Goal: Information Seeking & Learning: Learn about a topic

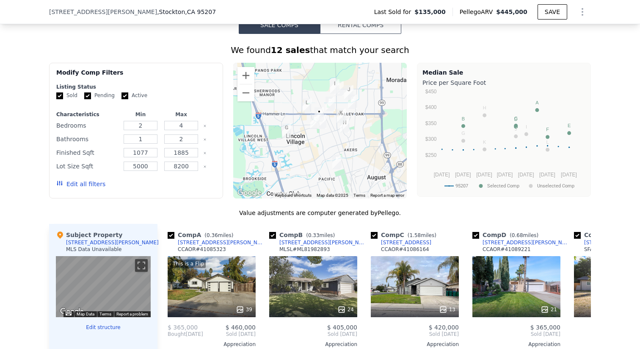
scroll to position [615, 0]
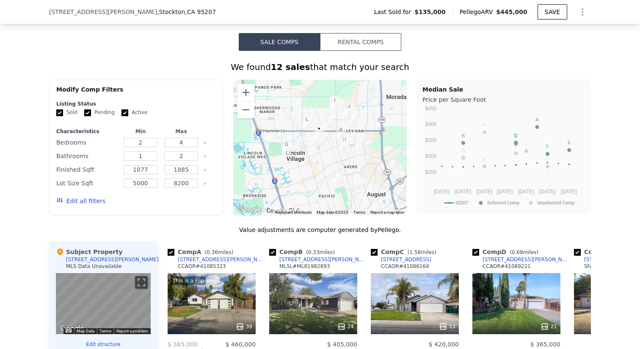
click at [342, 40] on button "Rental Comps" at bounding box center [360, 42] width 81 height 18
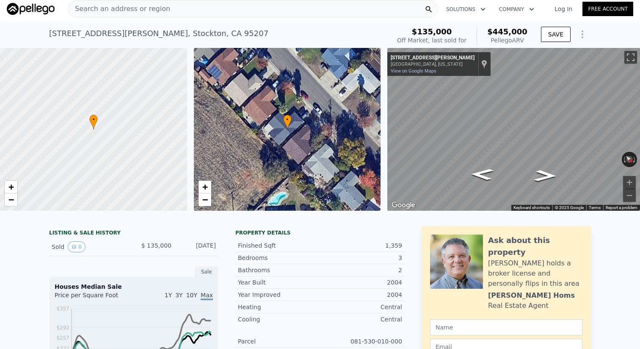
scroll to position [0, 0]
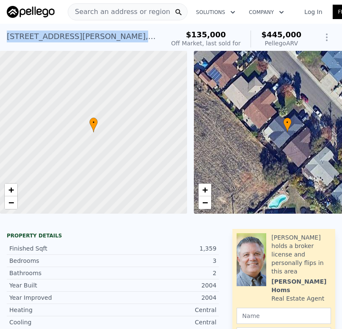
drag, startPoint x: 155, startPoint y: 36, endPoint x: 6, endPoint y: 39, distance: 148.7
click at [6, 39] on div "[STREET_ADDRESS][PERSON_NAME] Sold [DATE] for $135k (~ARV $445k ) $135,000 Off …" at bounding box center [171, 37] width 342 height 27
copy div "[STREET_ADDRESS][PERSON_NAME]"
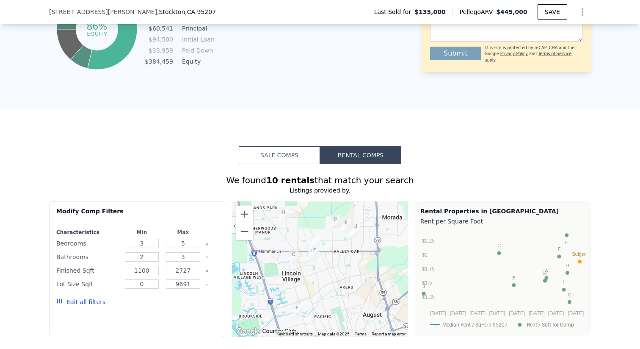
scroll to position [391, 0]
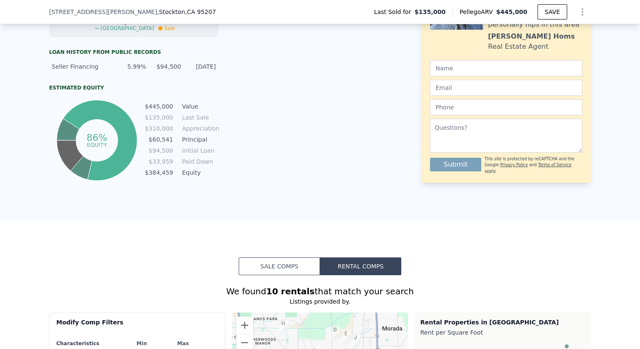
click at [294, 268] on button "Sale Comps" at bounding box center [279, 266] width 81 height 18
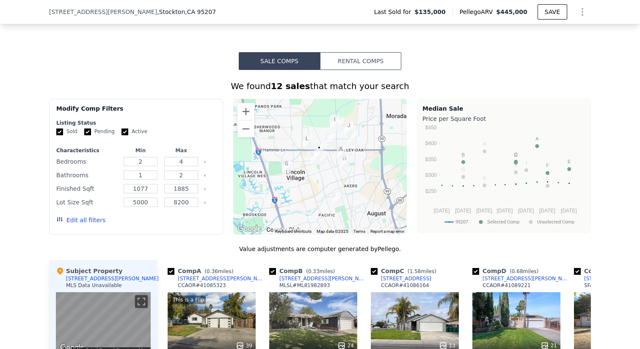
scroll to position [550, 0]
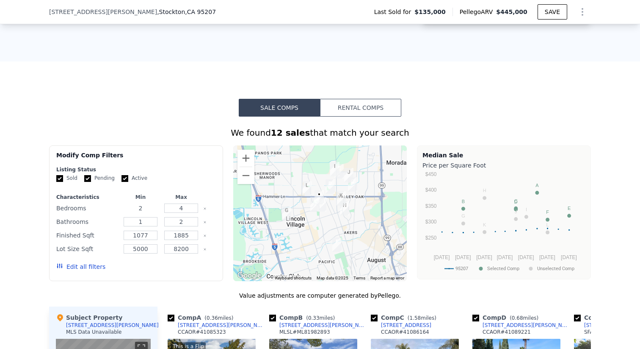
click at [151, 207] on input "2" at bounding box center [140, 207] width 33 height 9
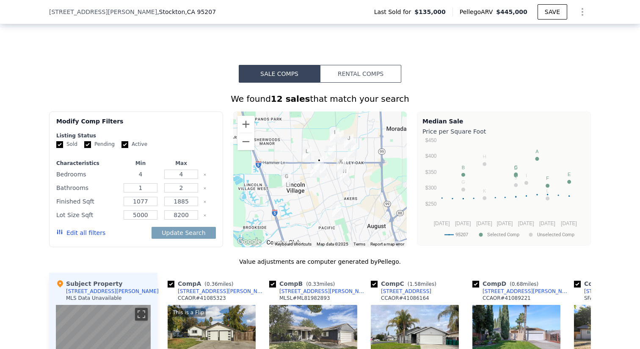
scroll to position [586, 0]
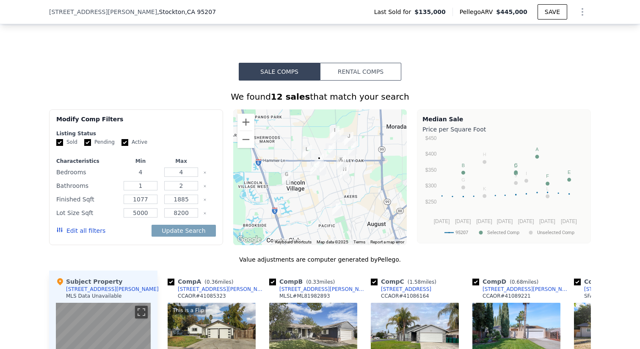
type input "4"
click at [147, 186] on input "1" at bounding box center [140, 185] width 33 height 9
type input "2"
click at [181, 232] on button "Update Search" at bounding box center [184, 230] width 64 height 12
checkbox input "false"
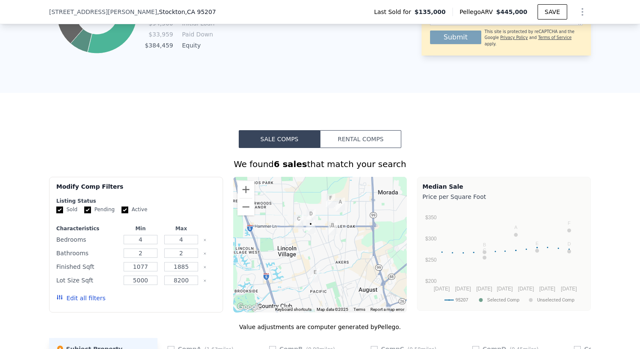
scroll to position [487, 0]
